Goal: Information Seeking & Learning: Learn about a topic

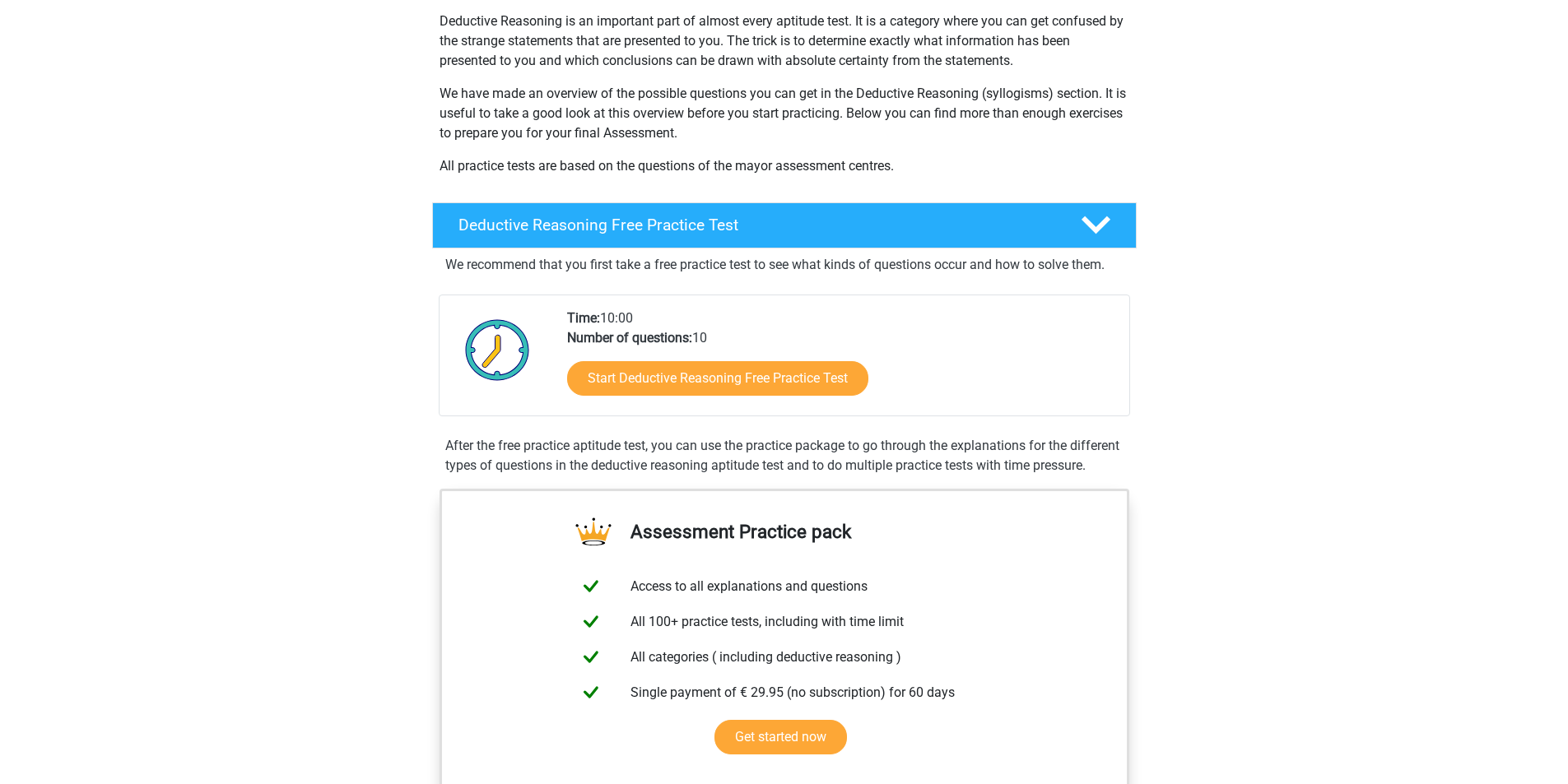
scroll to position [247, 0]
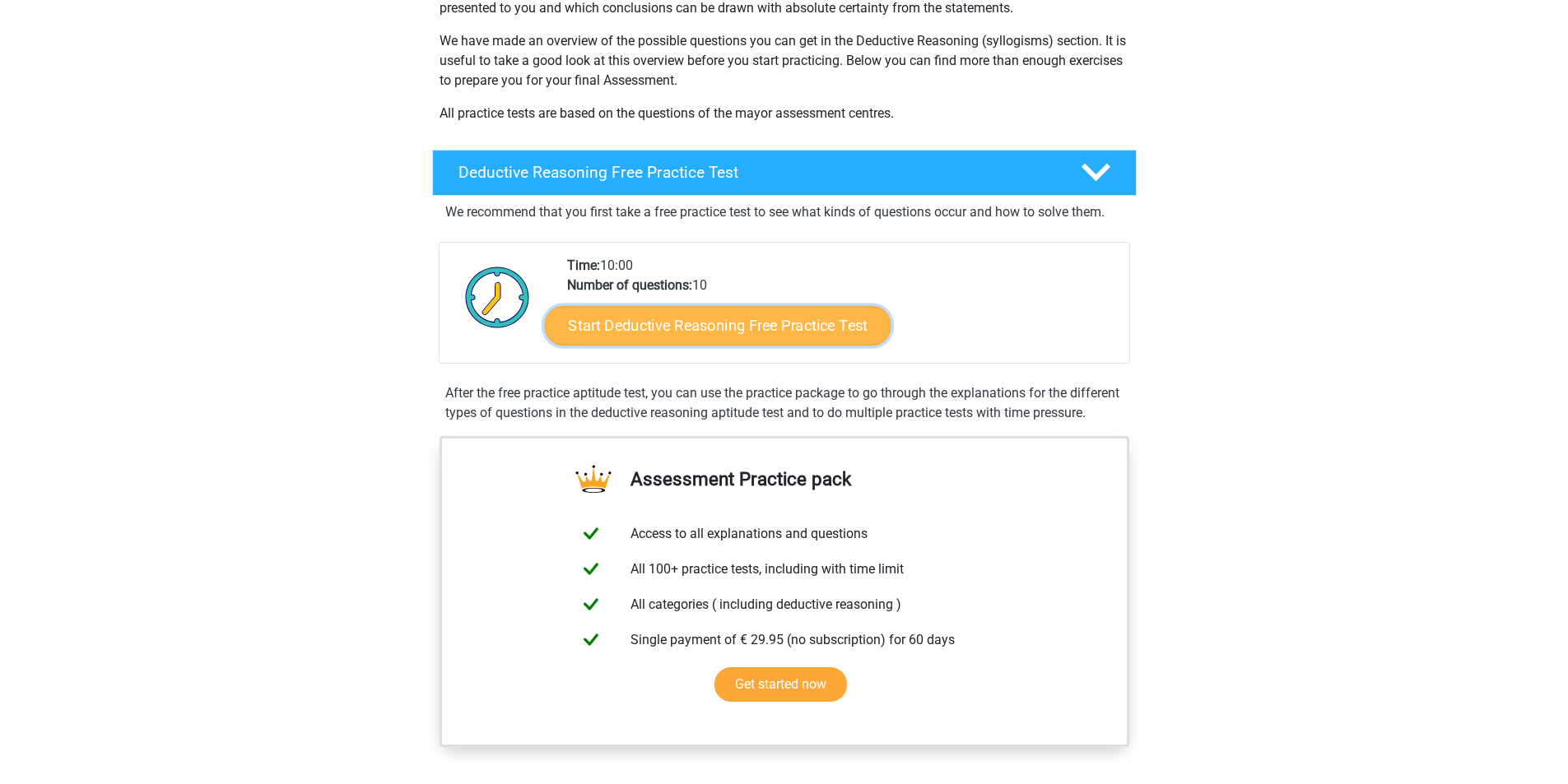
click at [660, 345] on link "Start Deductive Reasoning Free Practice Test" at bounding box center [717, 325] width 346 height 39
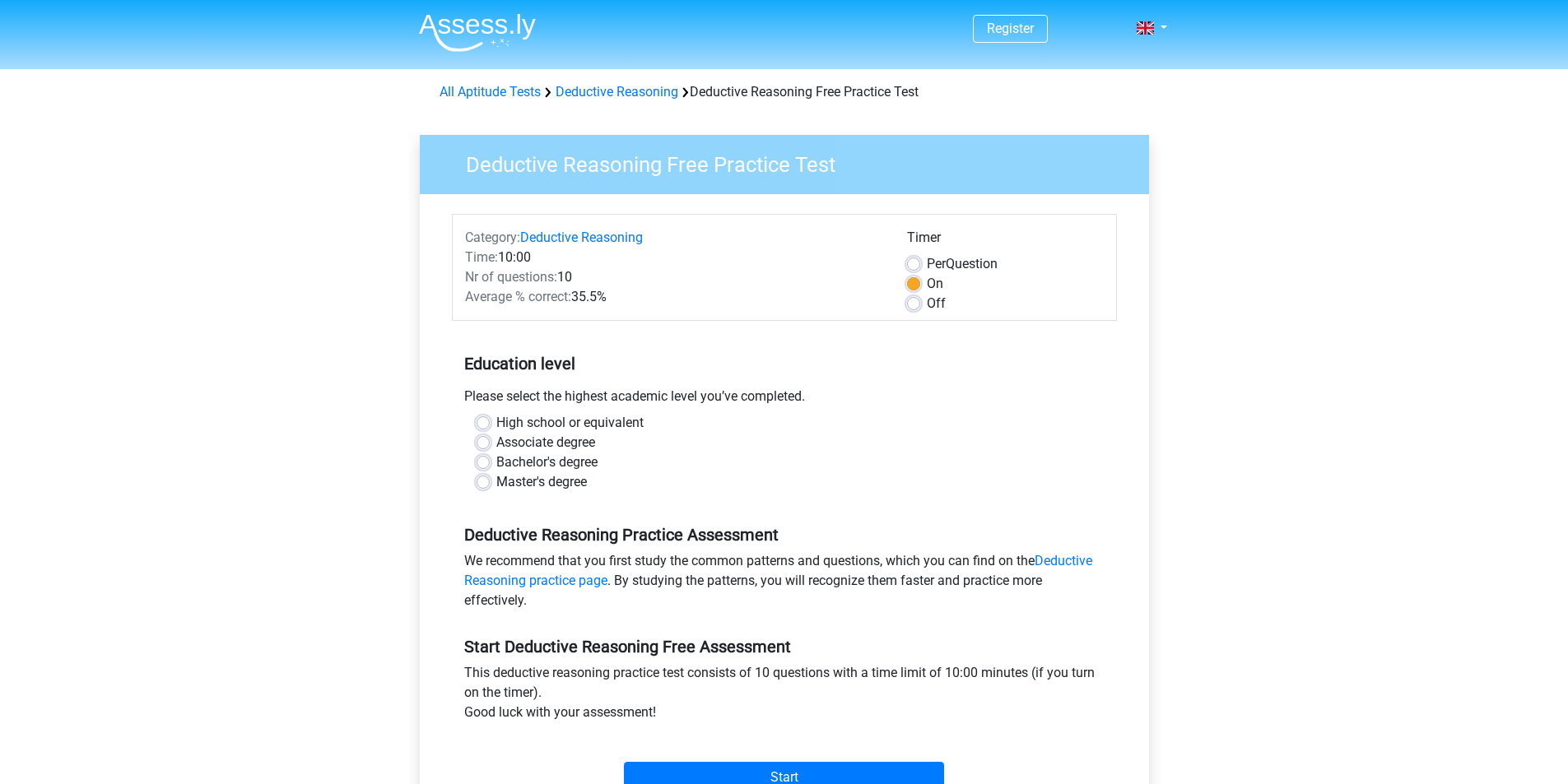
click at [550, 472] on label "Bachelor's degree" at bounding box center [547, 463] width 102 height 20
click at [490, 469] on input "Bachelor's degree" at bounding box center [483, 461] width 13 height 17
radio input "true"
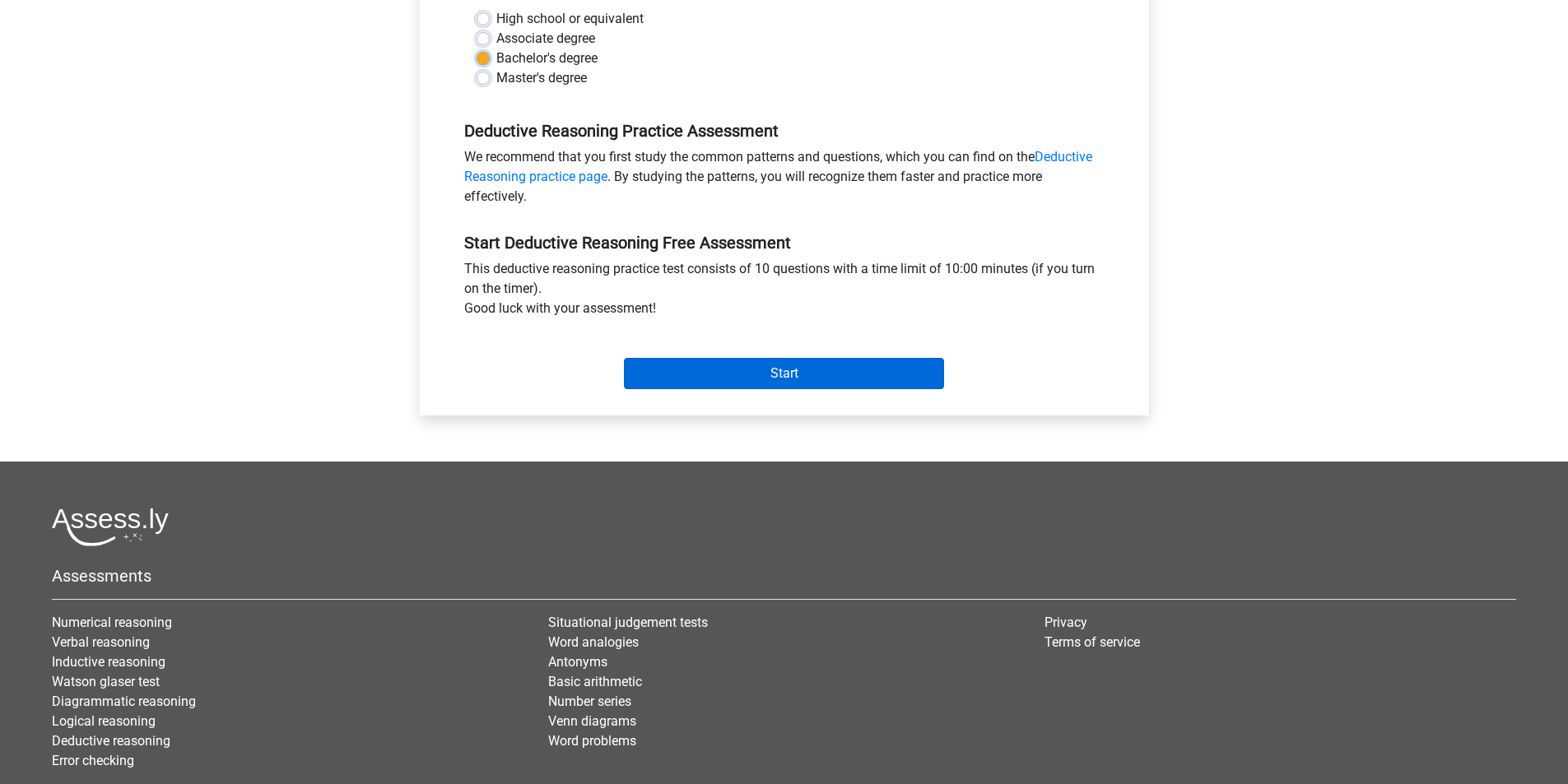
scroll to position [412, 0]
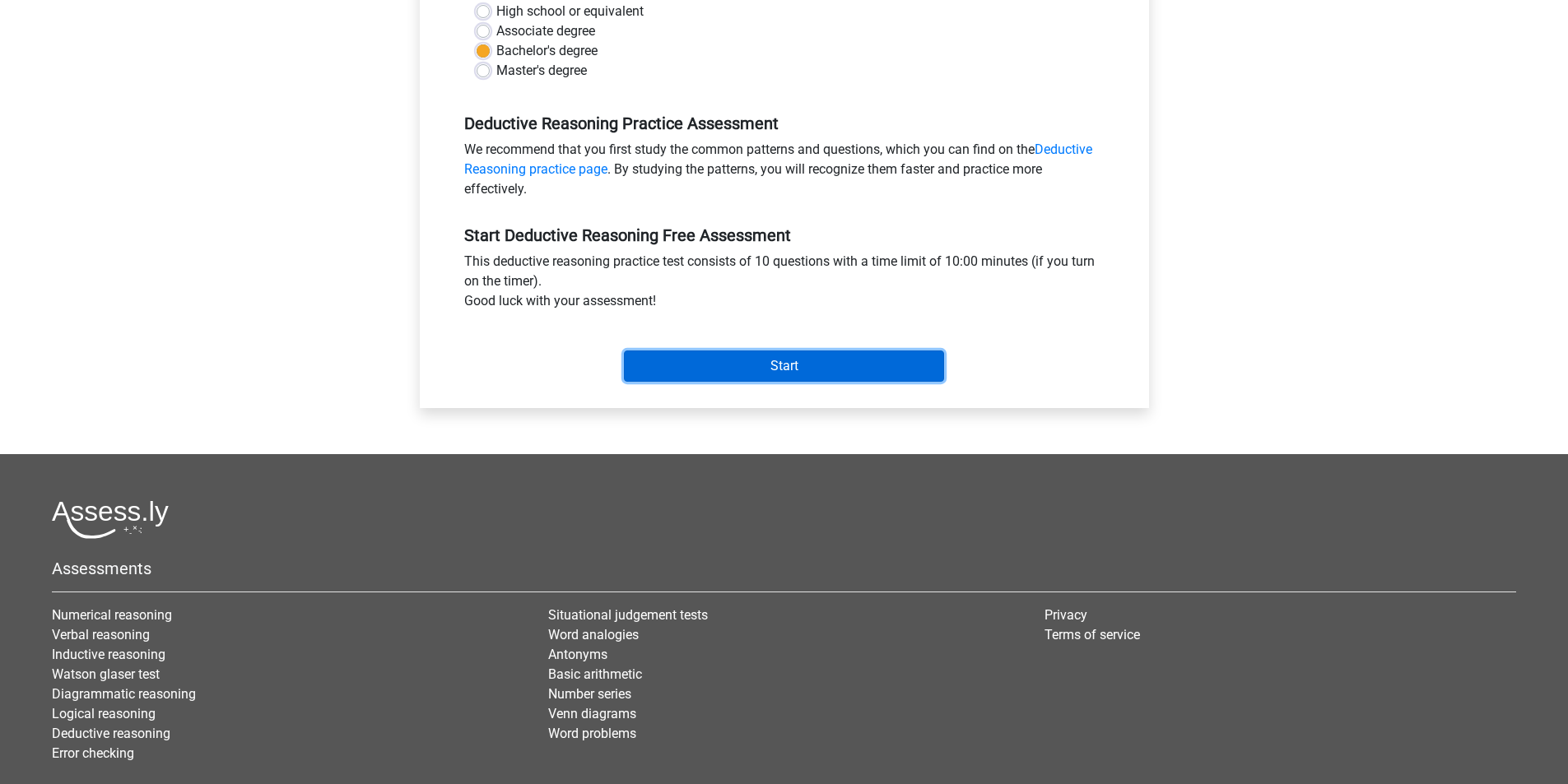
click at [802, 382] on input "Start" at bounding box center [783, 366] width 320 height 32
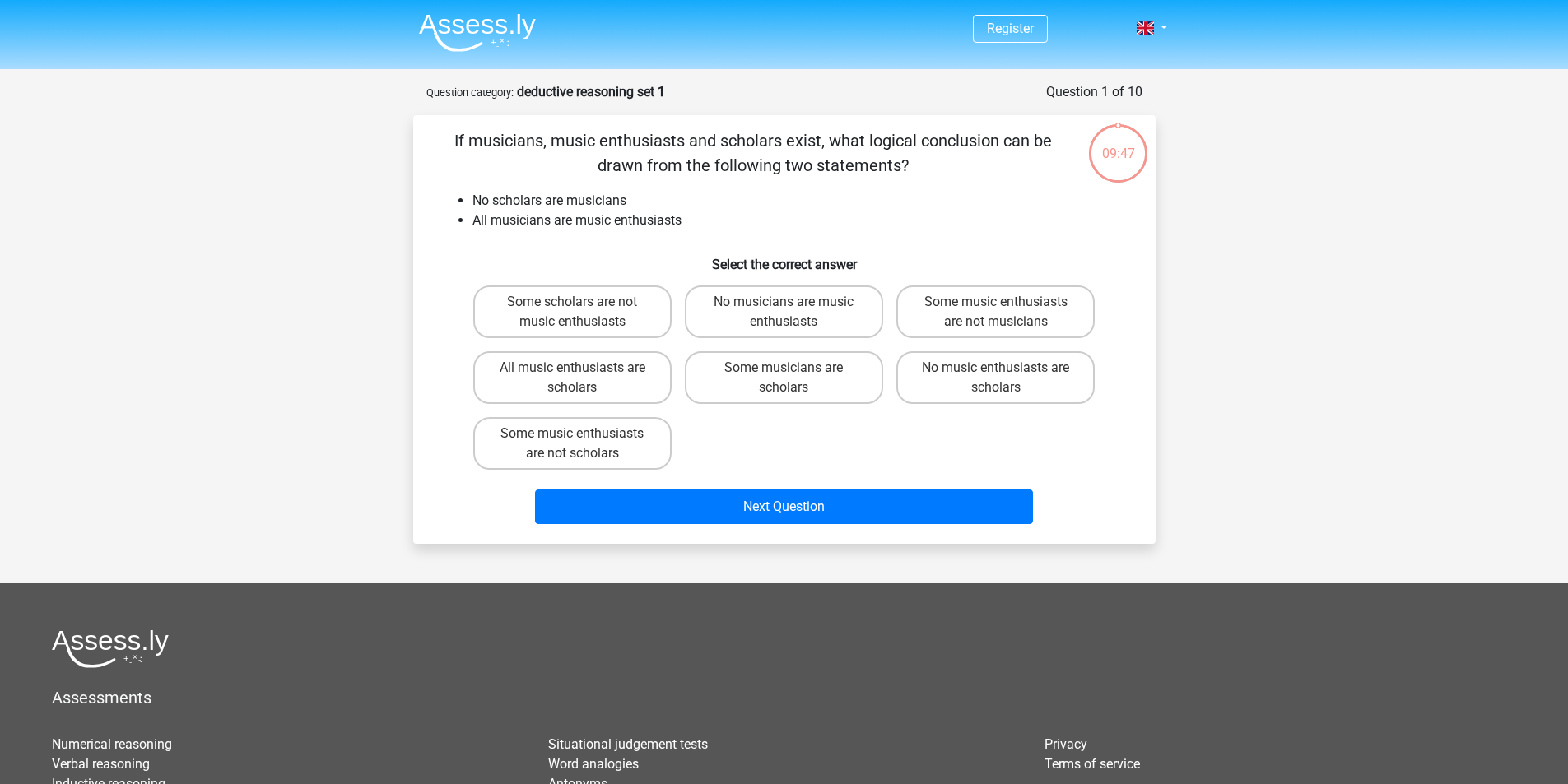
click at [618, 210] on li "No scholars are musicians" at bounding box center [801, 201] width 657 height 20
click at [583, 230] on li "All musicians are music enthusiasts" at bounding box center [801, 220] width 657 height 20
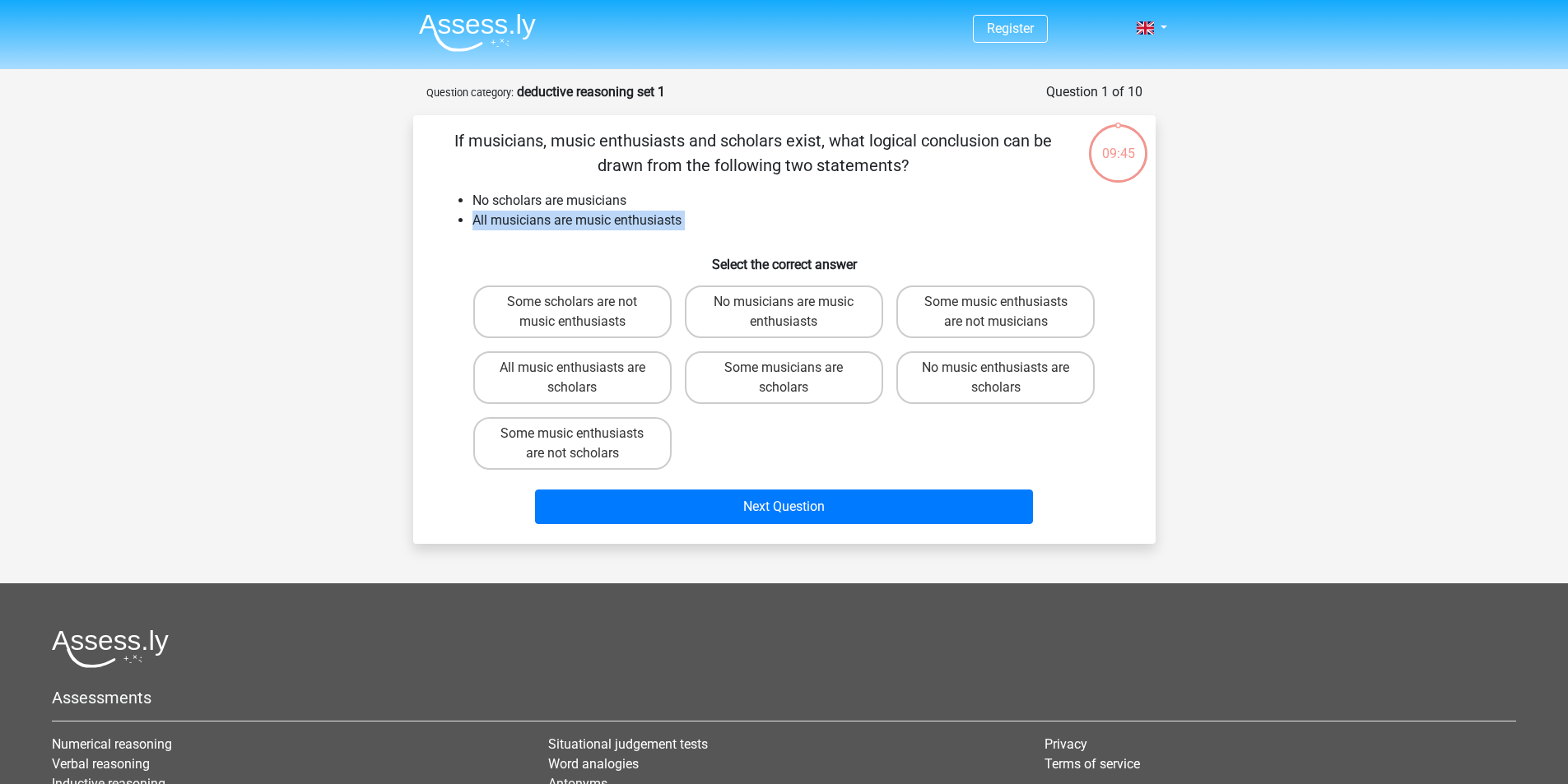
click at [583, 230] on li "All musicians are music enthusiasts" at bounding box center [801, 220] width 657 height 20
click at [902, 228] on li "All musicians are music enthusiasts" at bounding box center [801, 220] width 657 height 20
click at [1158, 15] on nav "Register Nederlands English" at bounding box center [784, 29] width 757 height 53
click at [1158, 20] on link at bounding box center [1147, 28] width 33 height 20
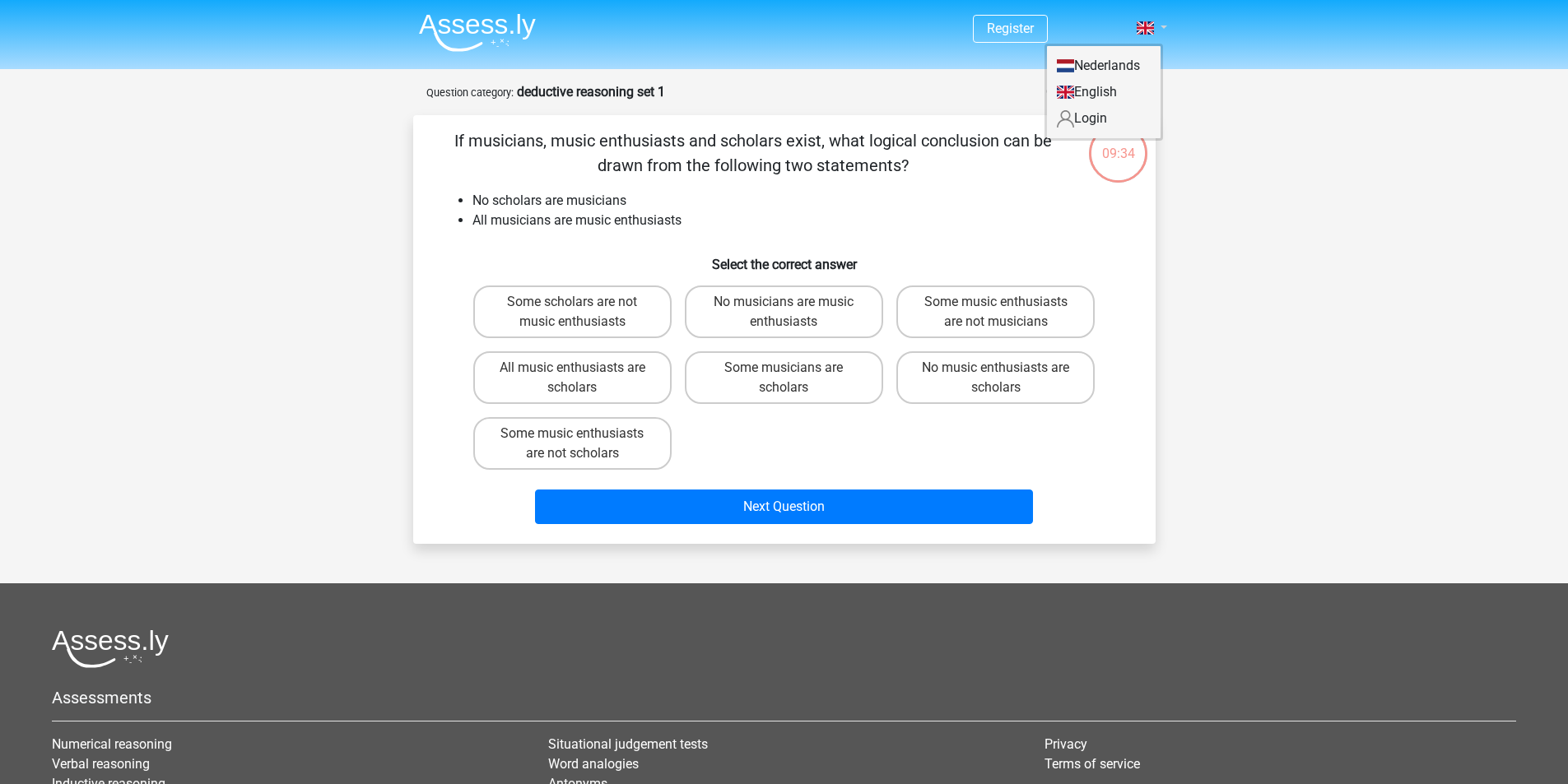
click at [1158, 20] on link at bounding box center [1147, 28] width 33 height 20
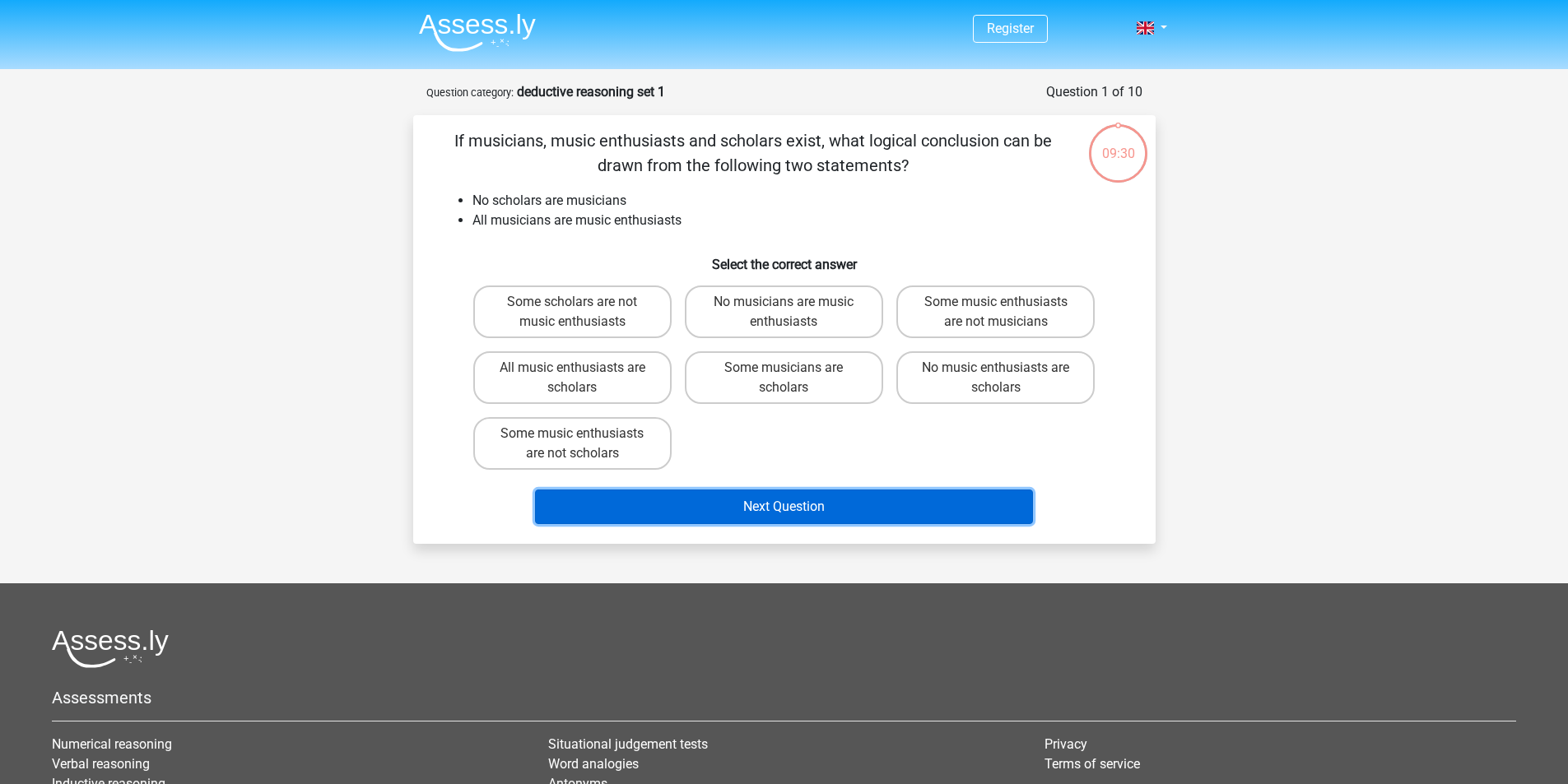
click at [851, 524] on button "Next Question" at bounding box center [784, 506] width 498 height 34
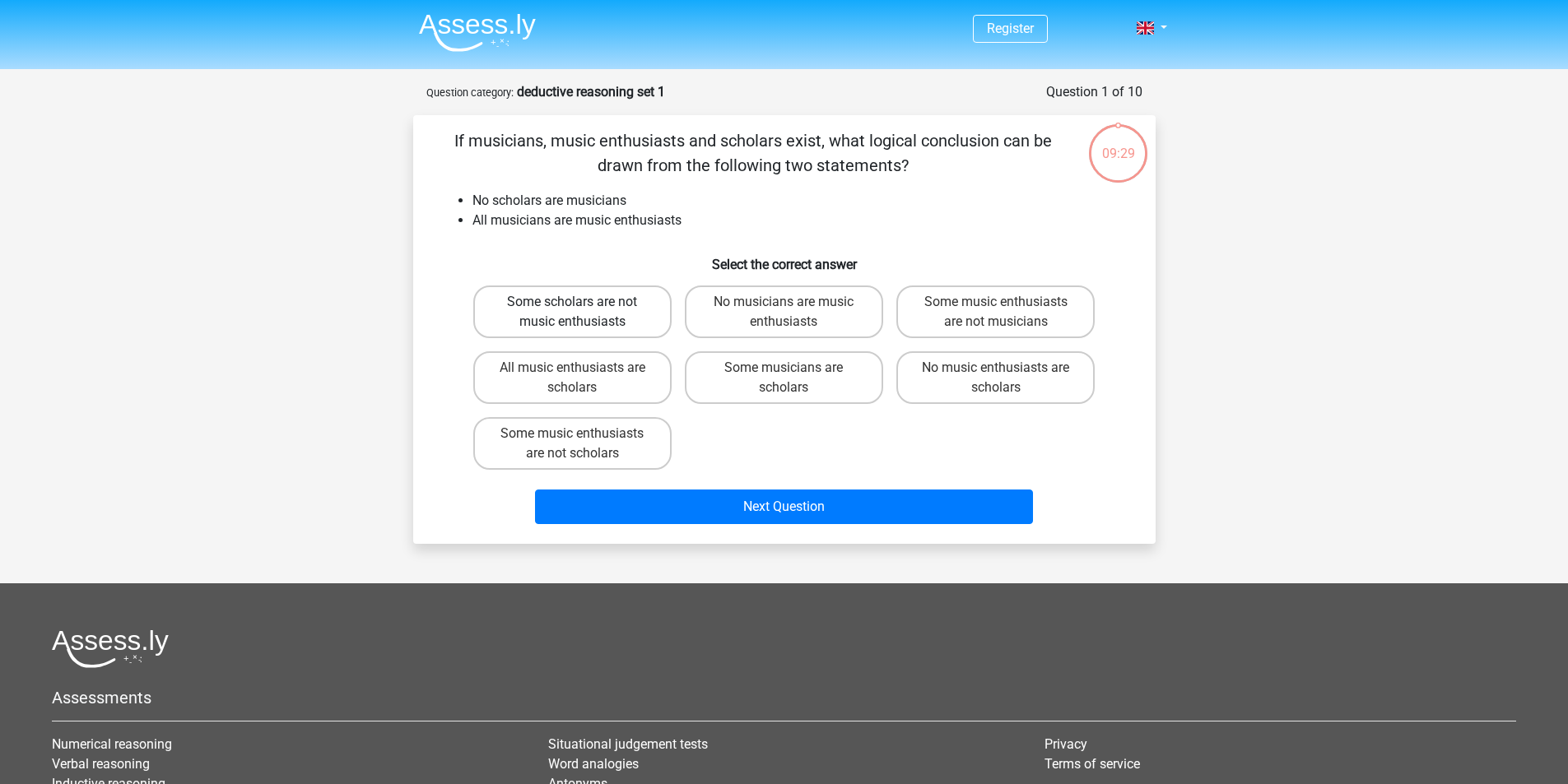
click at [519, 308] on label "Some scholars are not music enthusiasts" at bounding box center [572, 312] width 198 height 53
click at [572, 308] on input "Some scholars are not music enthusiasts" at bounding box center [577, 307] width 11 height 11
radio input "true"
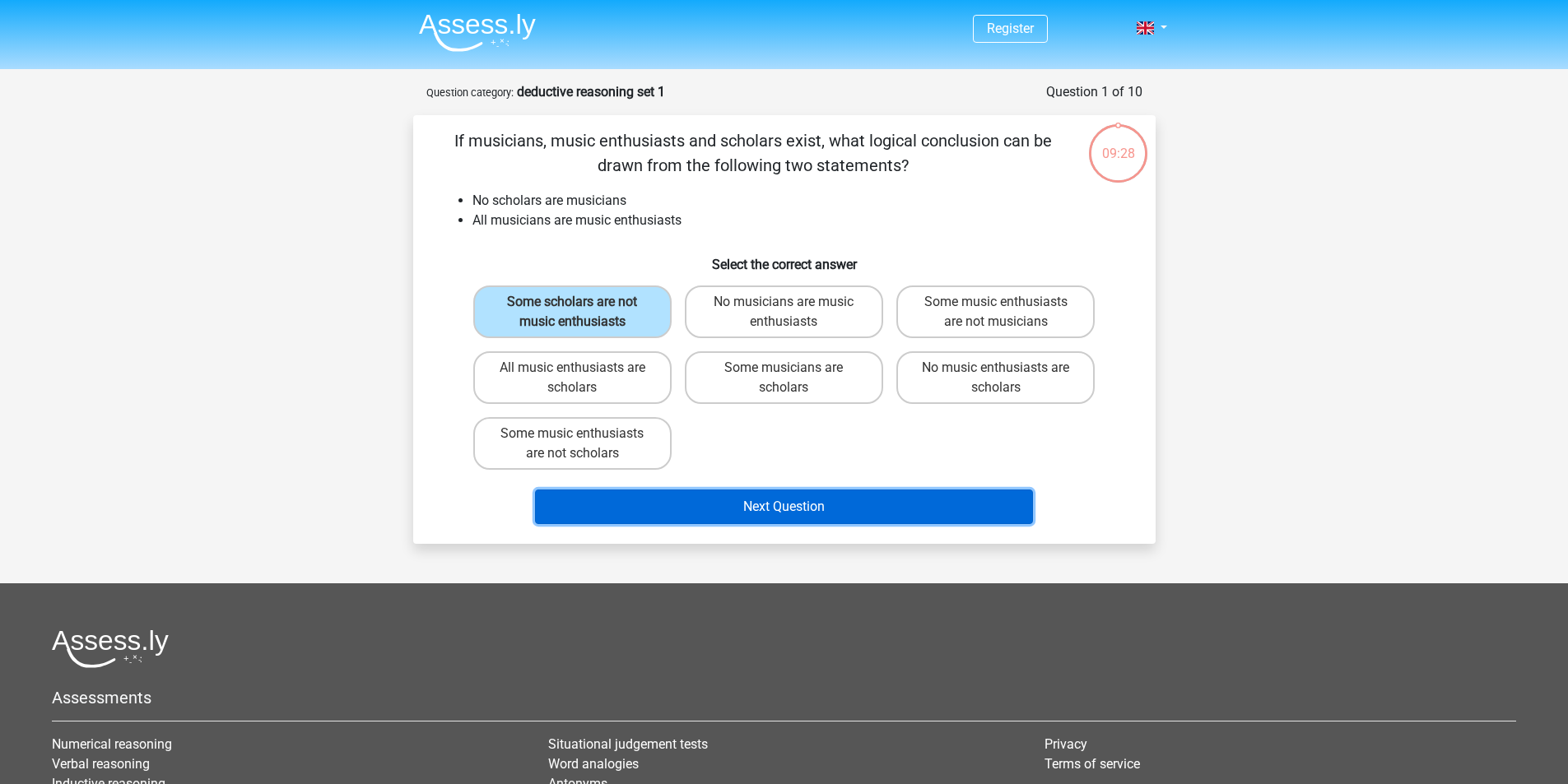
click at [706, 524] on button "Next Question" at bounding box center [784, 506] width 498 height 34
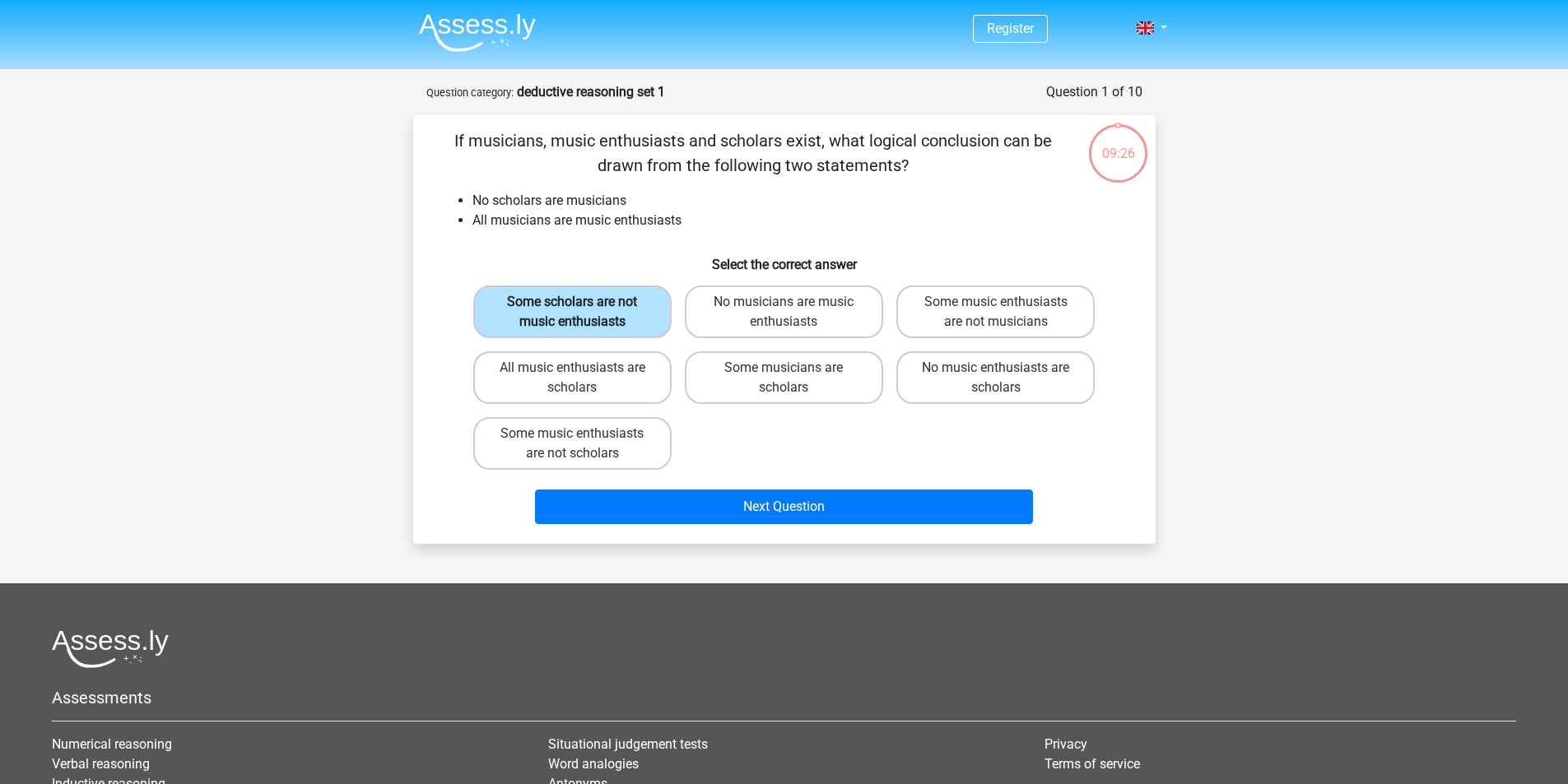
click at [590, 337] on label "Some scholars are not music enthusiasts" at bounding box center [572, 312] width 198 height 53
click at [583, 313] on input "Some scholars are not music enthusiasts" at bounding box center [577, 307] width 11 height 11
click at [762, 294] on div "No musicians are music enthusiasts" at bounding box center [783, 311] width 211 height 66
click at [762, 315] on label "No musicians are music enthusiasts" at bounding box center [784, 312] width 198 height 53
click at [783, 313] on input "No musicians are music enthusiasts" at bounding box center [788, 307] width 11 height 11
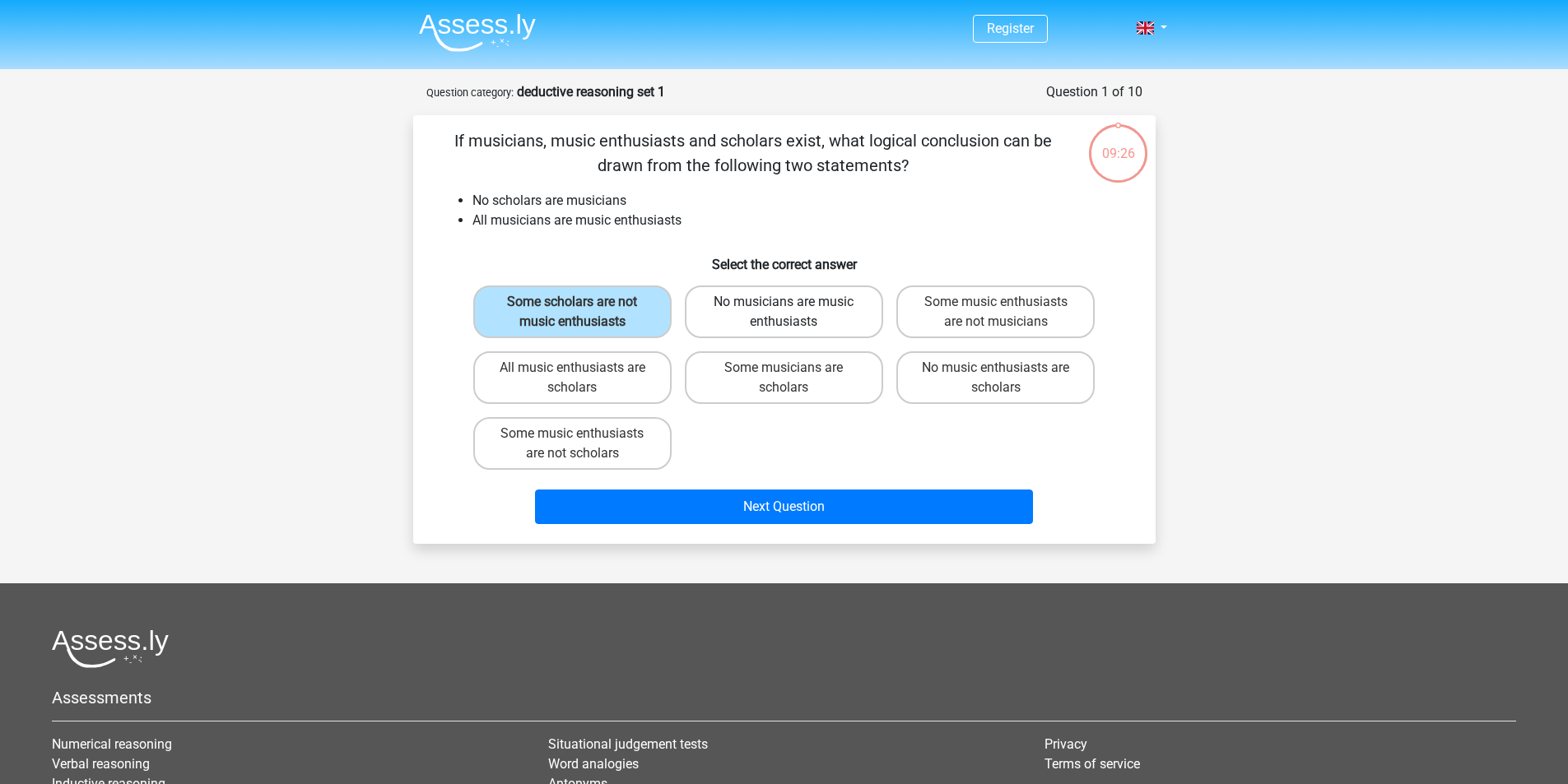
radio input "true"
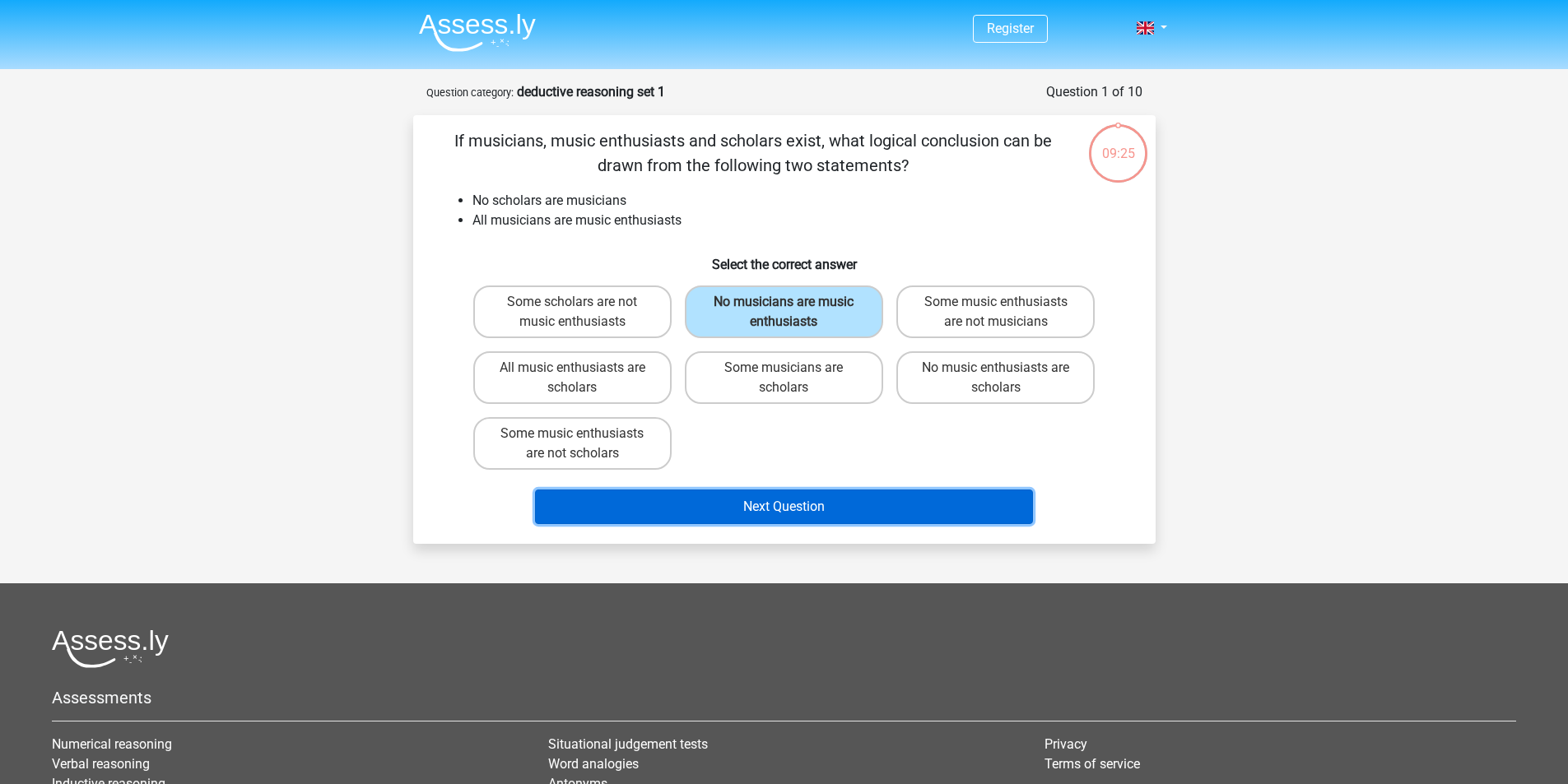
click at [714, 524] on button "Next Question" at bounding box center [784, 506] width 498 height 34
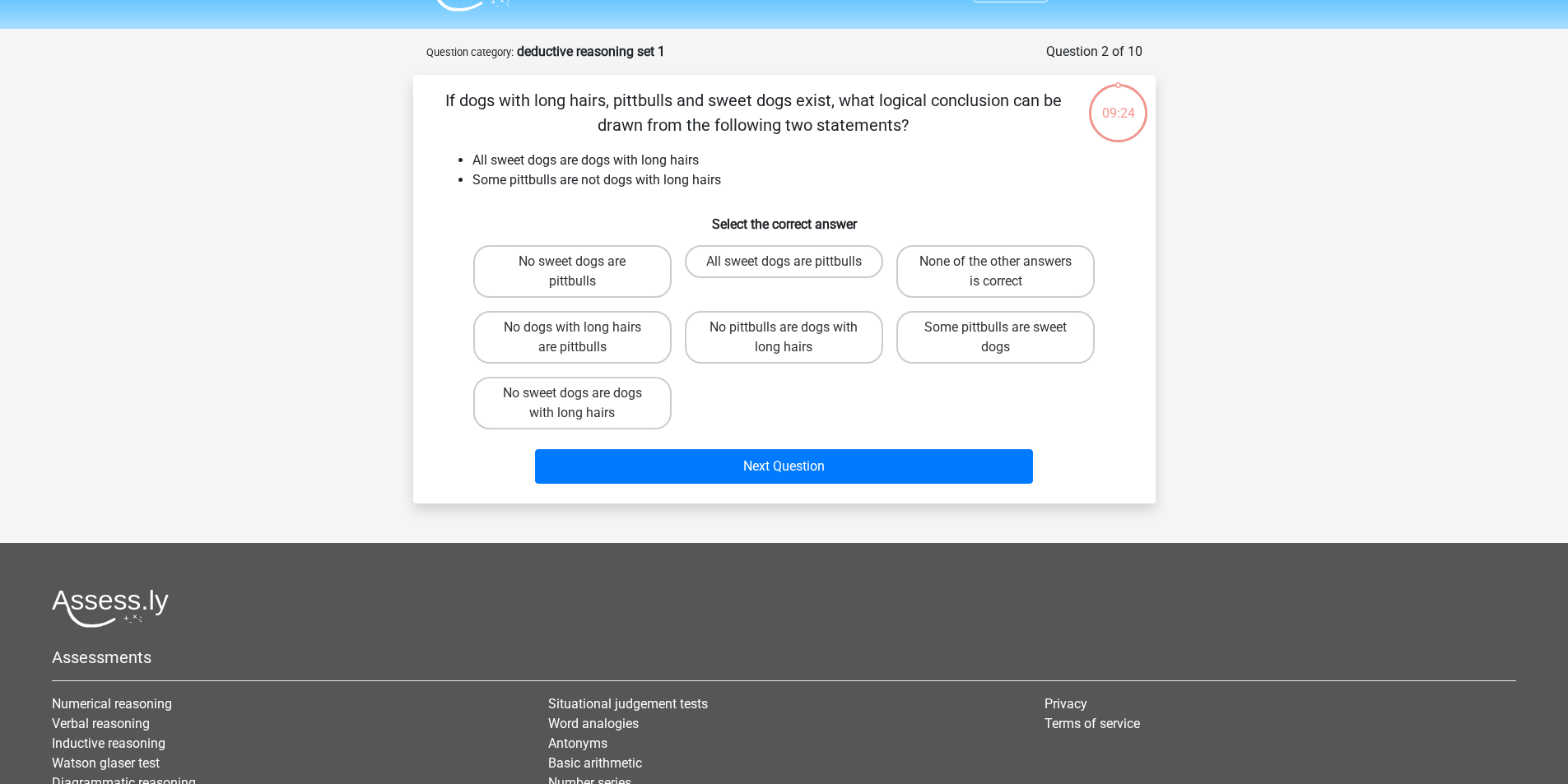
scroll to position [2, 0]
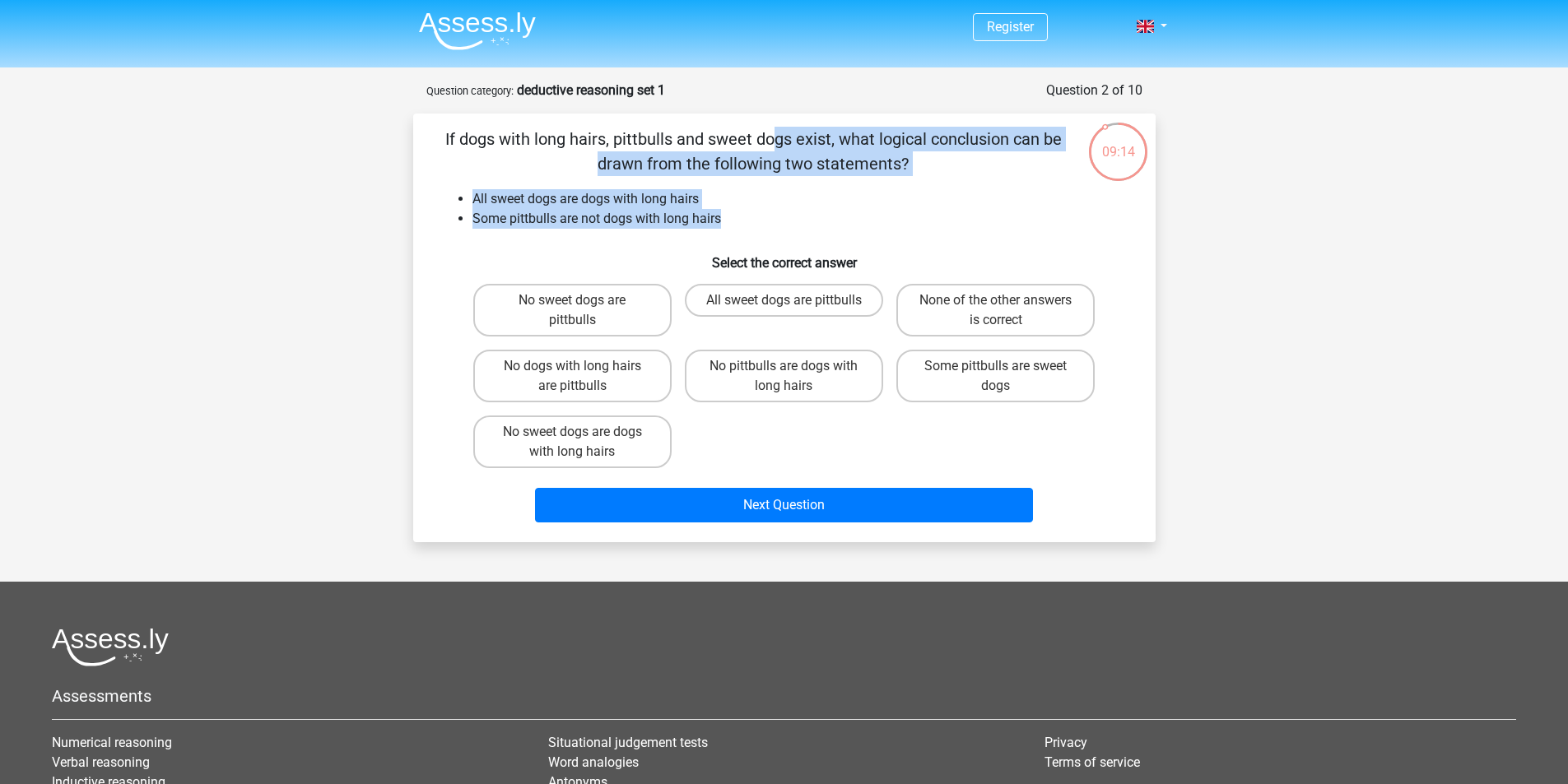
drag, startPoint x: 523, startPoint y: 138, endPoint x: 795, endPoint y: 234, distance: 288.4
click at [795, 234] on div "If dogs with long hairs, pittbulls and sweet dogs exist, what logical conclusio…" at bounding box center [784, 328] width 729 height 402
copy div "f dogs with long hairs, pittbulls and sweet dogs exist, what logical conclusion…"
